Goal: Task Accomplishment & Management: Manage account settings

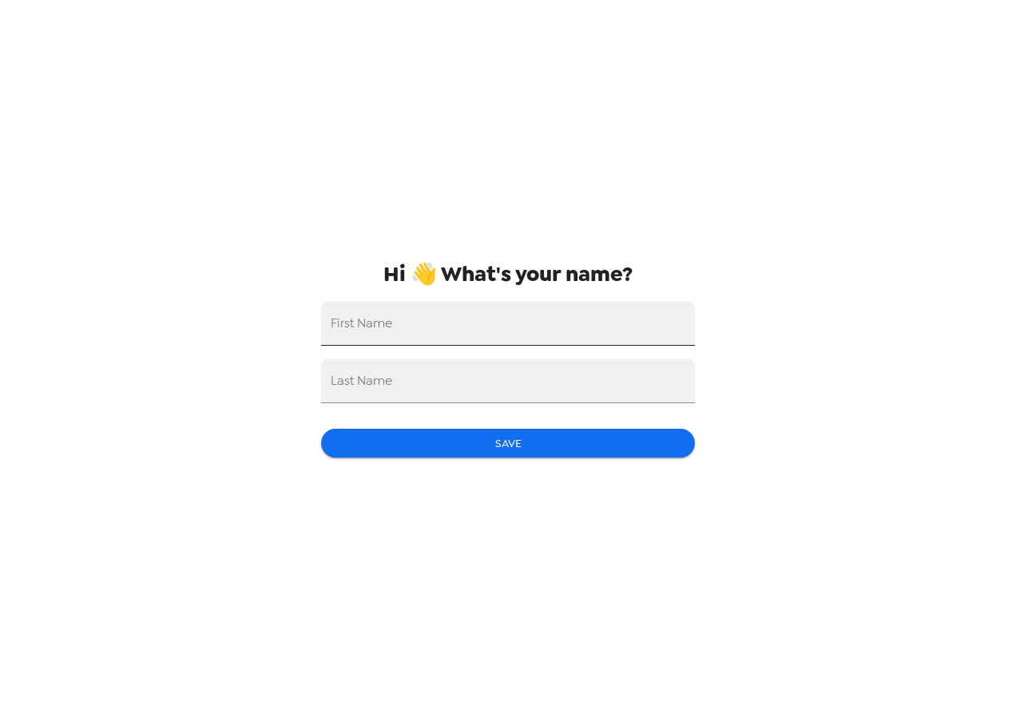
click at [550, 338] on input "First Name" at bounding box center [508, 323] width 374 height 45
type input "[PERSON_NAME]"
click at [503, 441] on button "Save" at bounding box center [508, 444] width 374 height 30
